Goal: Task Accomplishment & Management: Manage account settings

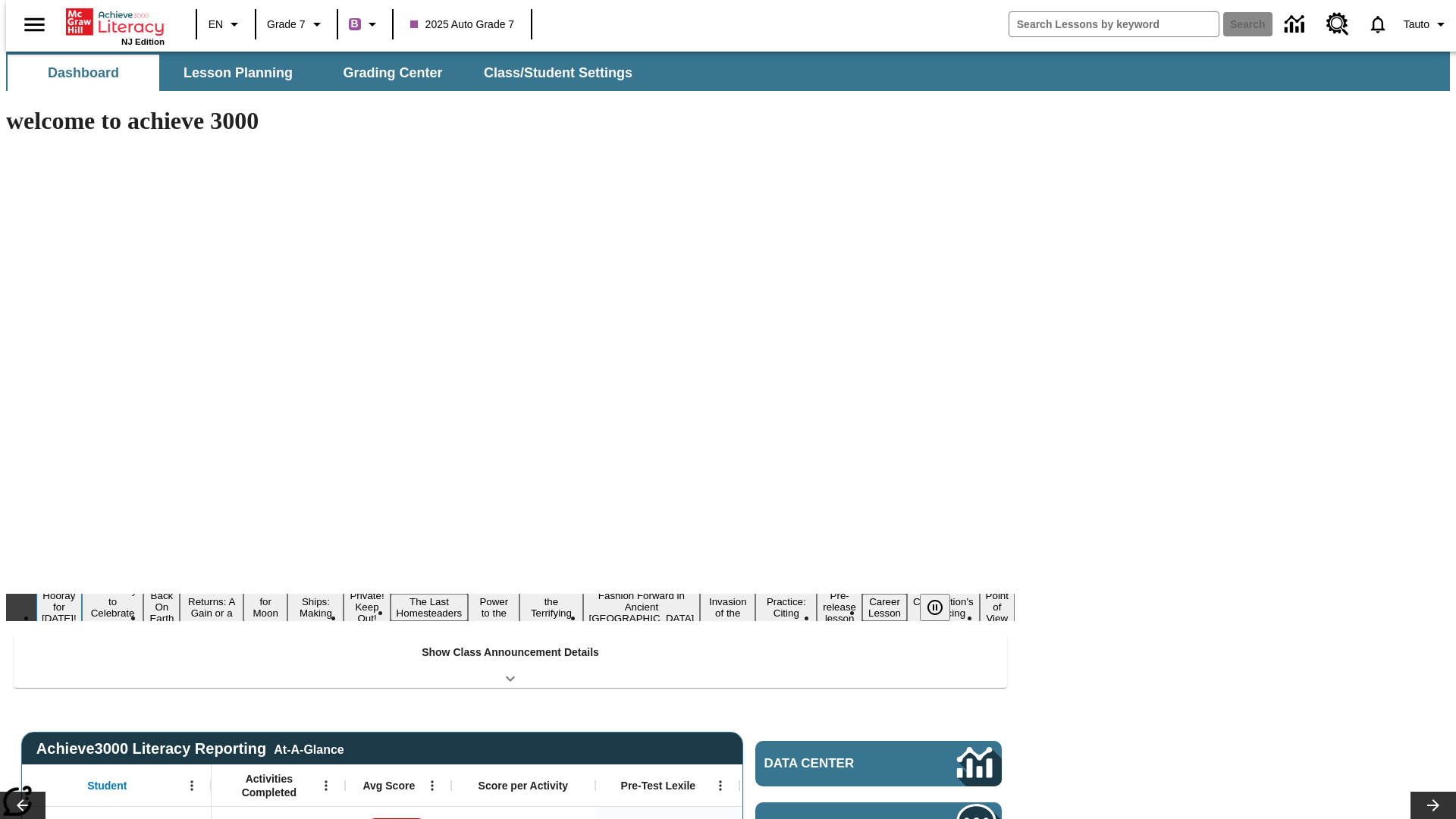
click at [82, 589] on button "Hooray for Constitution Day!" at bounding box center [59, 607] width 45 height 37
click at [942, 599] on icon "Pause" at bounding box center [936, 608] width 18 height 18
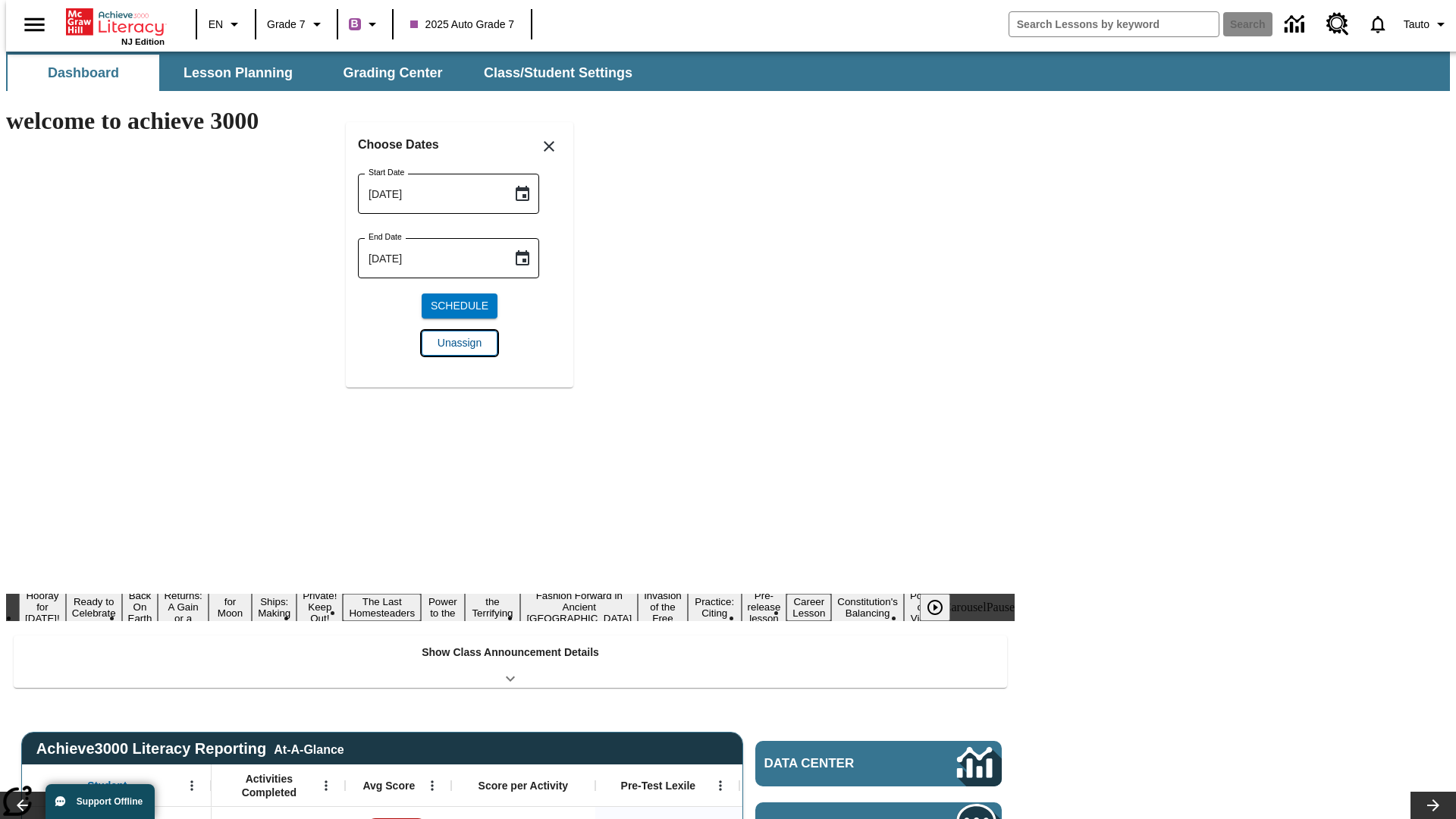
click at [460, 343] on span "Unassign" at bounding box center [460, 343] width 44 height 16
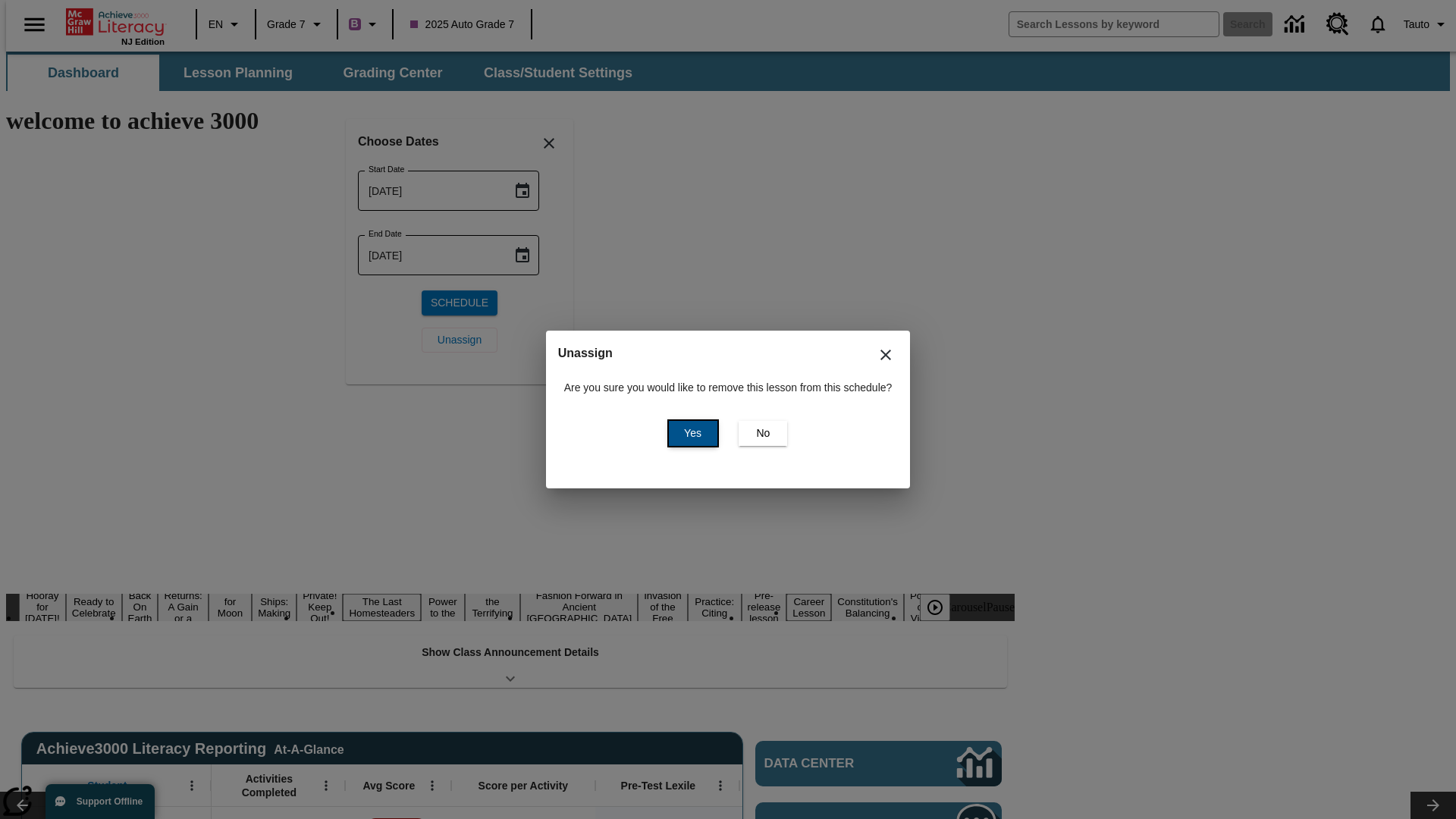
click at [690, 433] on span "Yes" at bounding box center [693, 433] width 18 height 16
